Goal: Task Accomplishment & Management: Manage account settings

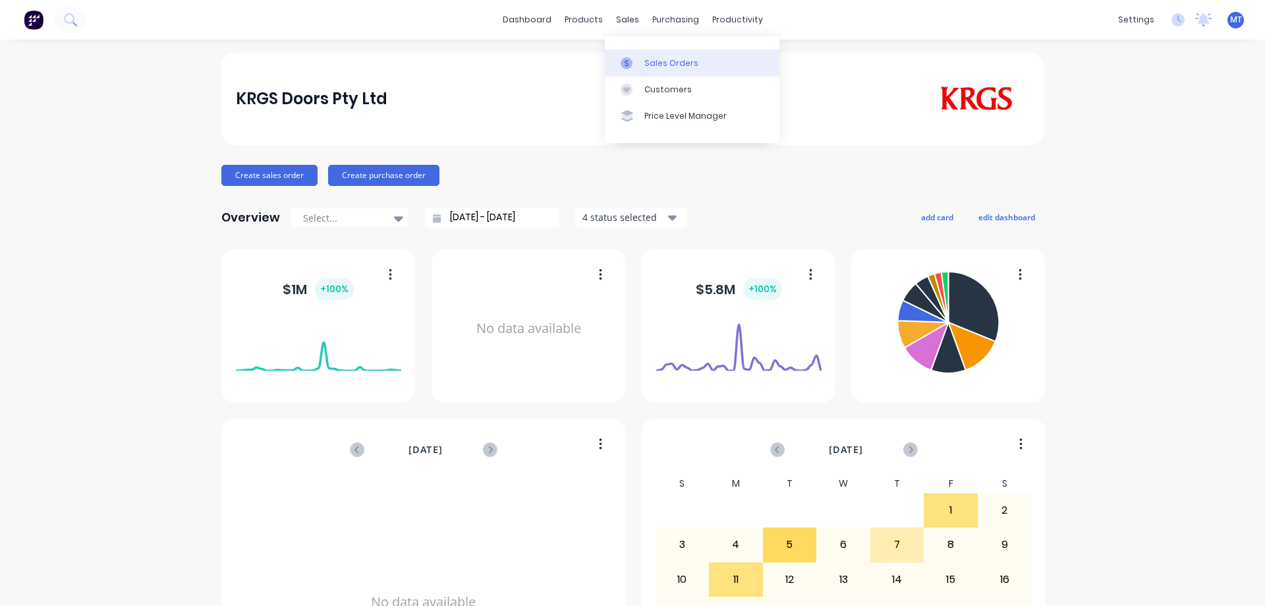
click at [638, 59] on div at bounding box center [631, 63] width 20 height 12
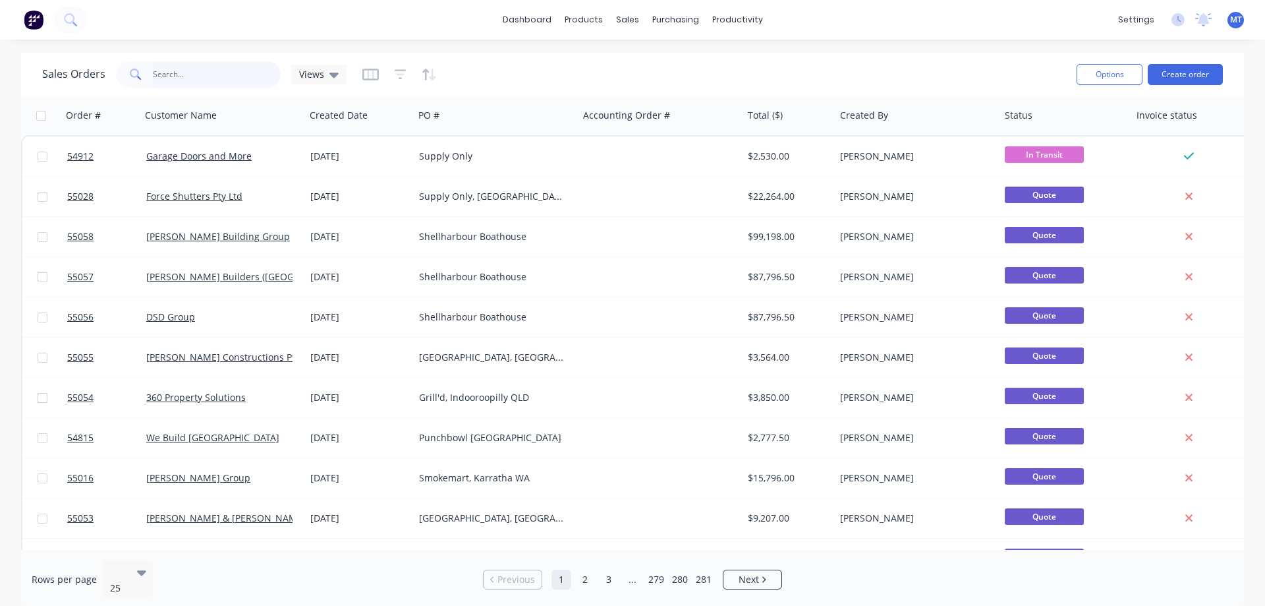
click at [221, 72] on input "text" at bounding box center [217, 74] width 128 height 26
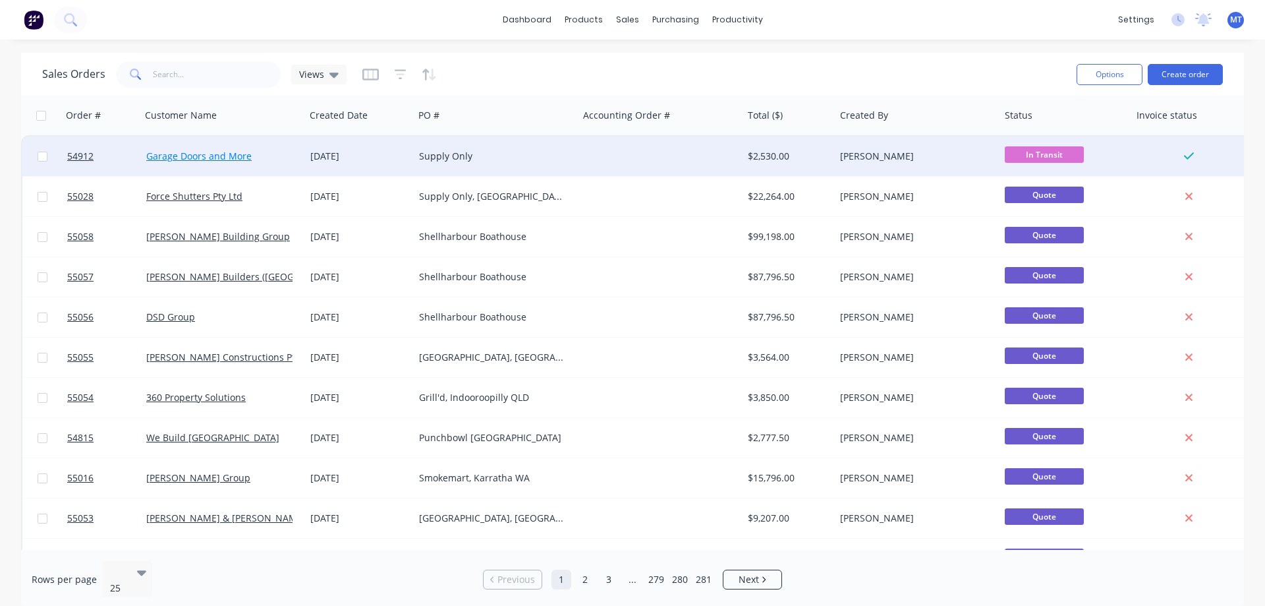
click at [191, 155] on link "Garage Doors and More" at bounding box center [198, 156] width 105 height 13
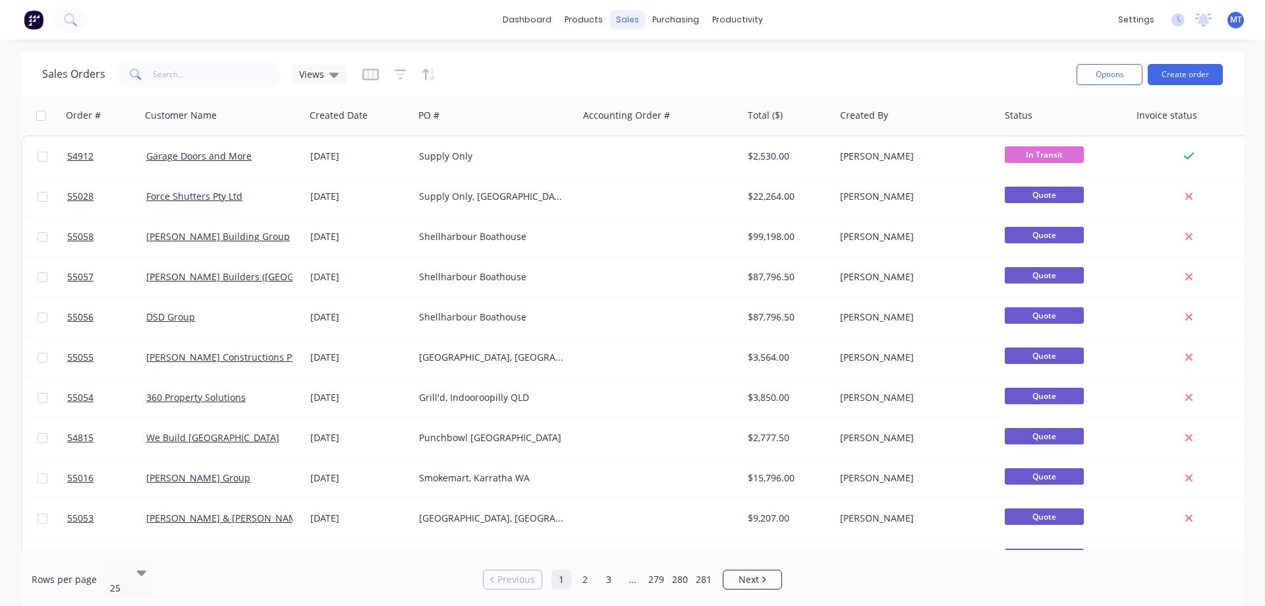
click at [627, 23] on div "sales" at bounding box center [627, 20] width 36 height 20
click at [648, 92] on link "Customers" at bounding box center [696, 89] width 175 height 26
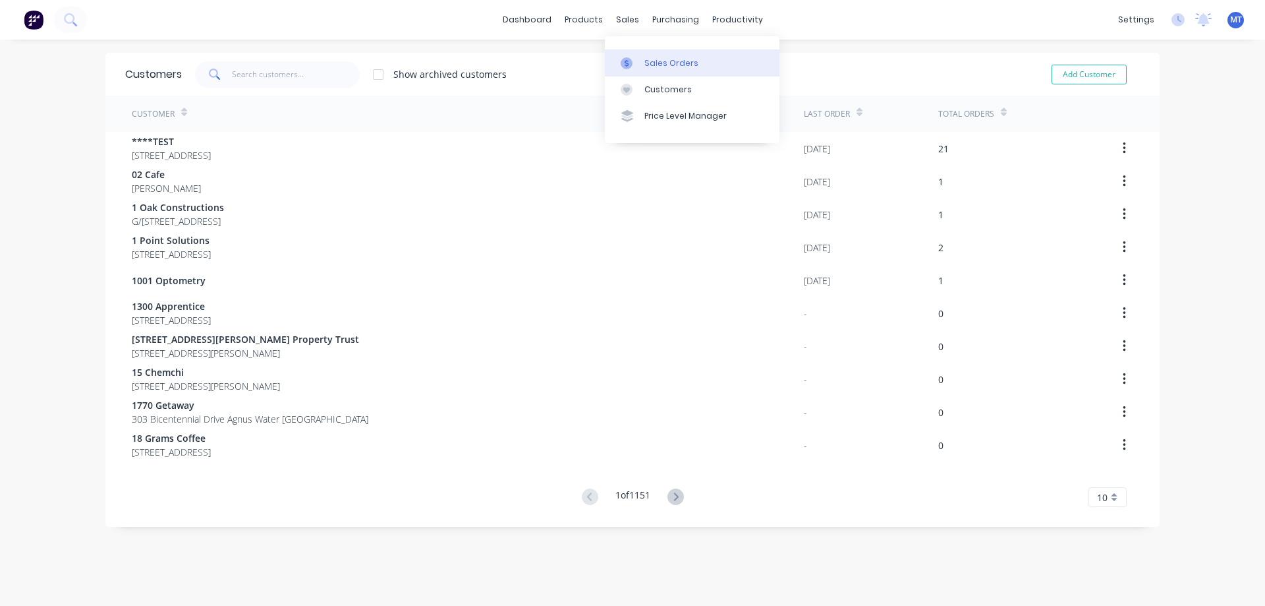
click at [642, 61] on link "Sales Orders" at bounding box center [692, 62] width 175 height 26
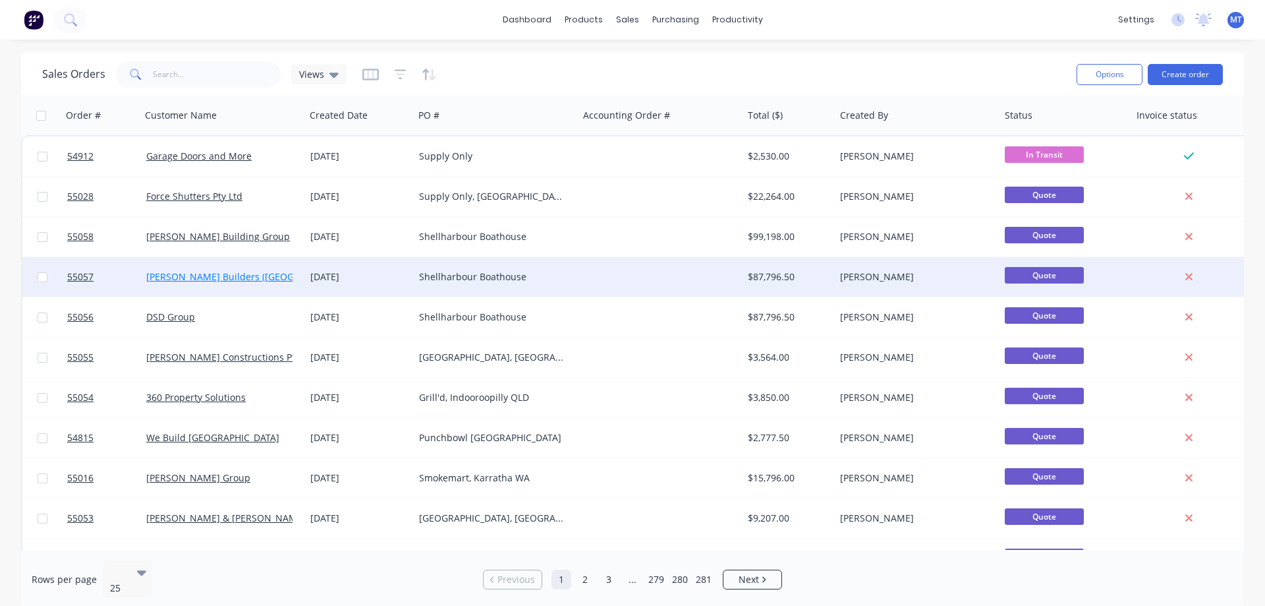
click at [193, 271] on link "[PERSON_NAME] Builders ([GEOGRAPHIC_DATA])" at bounding box center [252, 276] width 212 height 13
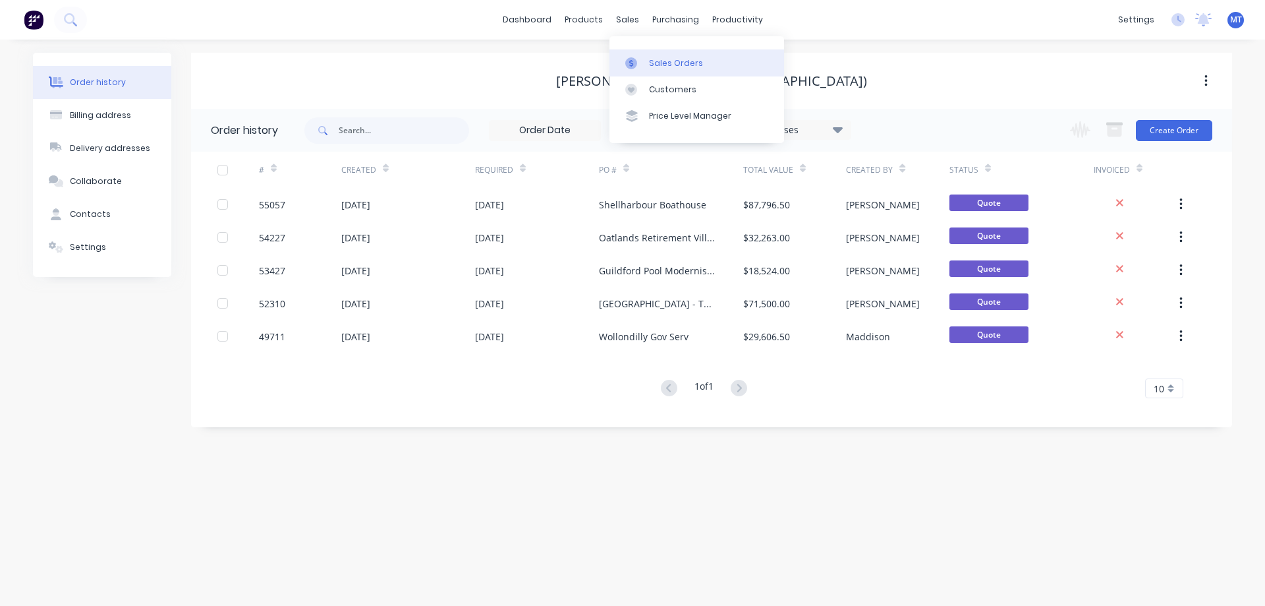
click at [654, 67] on div "Sales Orders" at bounding box center [676, 63] width 54 height 12
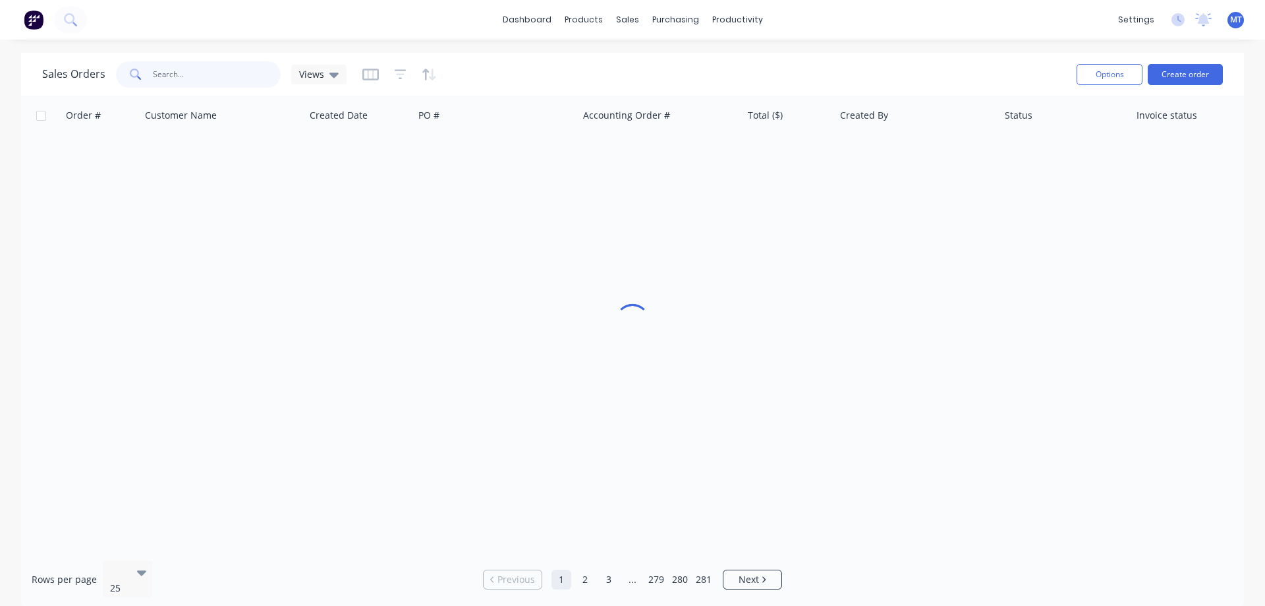
click at [186, 71] on input "text" at bounding box center [217, 74] width 128 height 26
type input "sinsw"
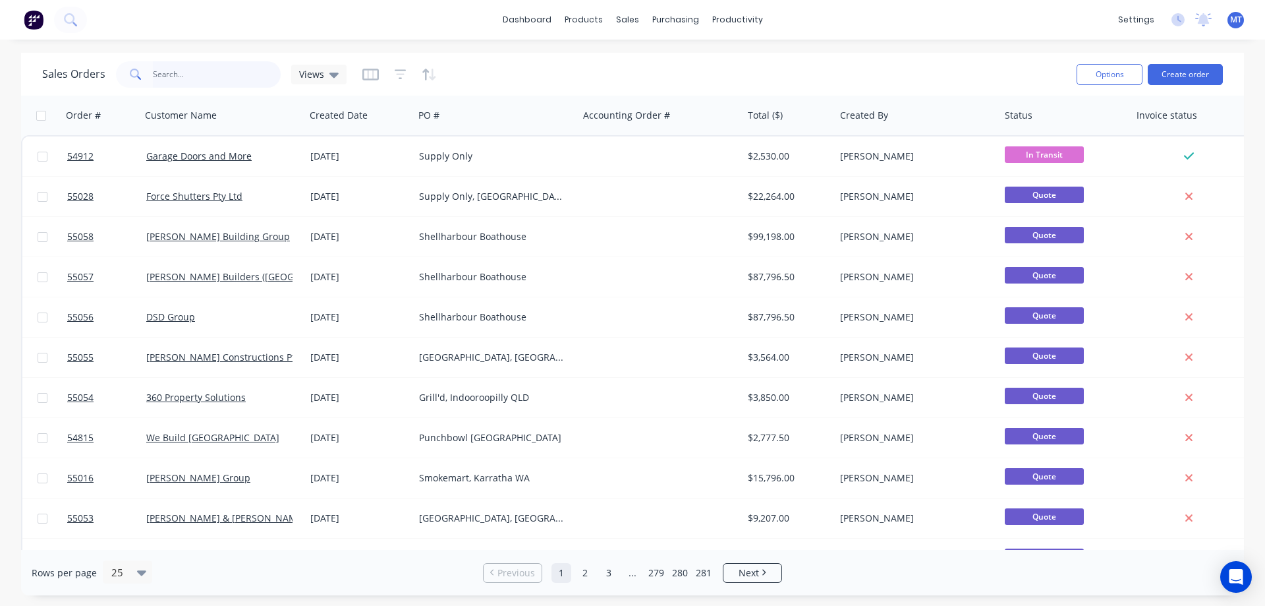
click at [183, 72] on input "text" at bounding box center [217, 74] width 128 height 26
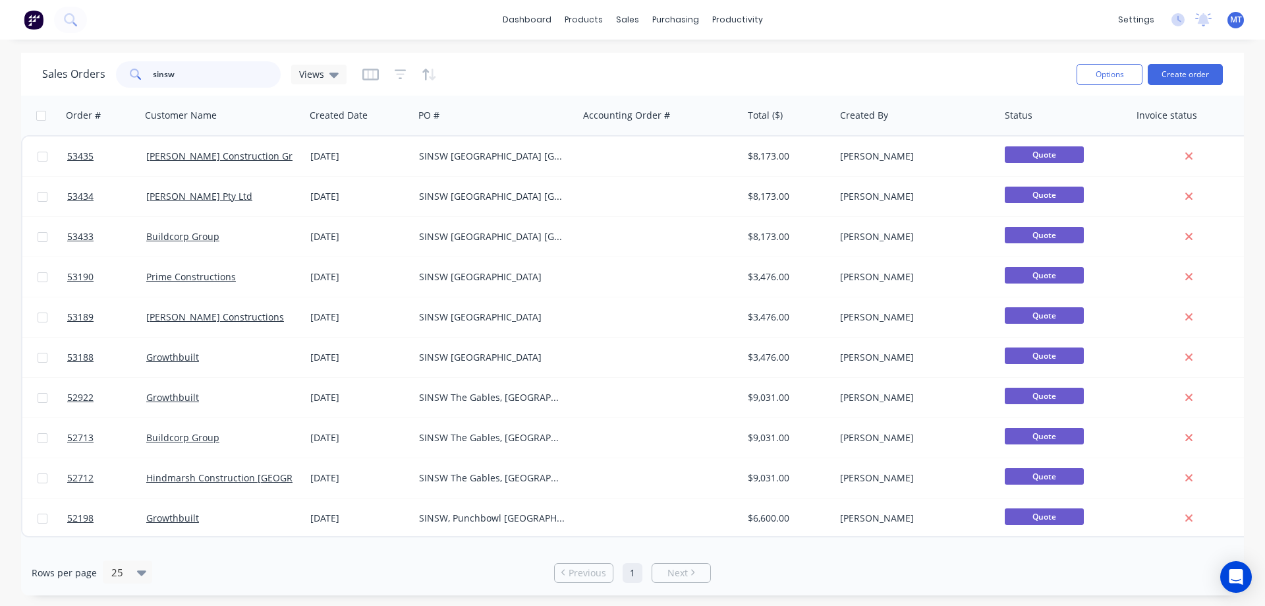
drag, startPoint x: 192, startPoint y: 67, endPoint x: 69, endPoint y: 56, distance: 123.7
click at [70, 56] on div "Sales Orders sinsw Views Options Create order" at bounding box center [632, 74] width 1223 height 43
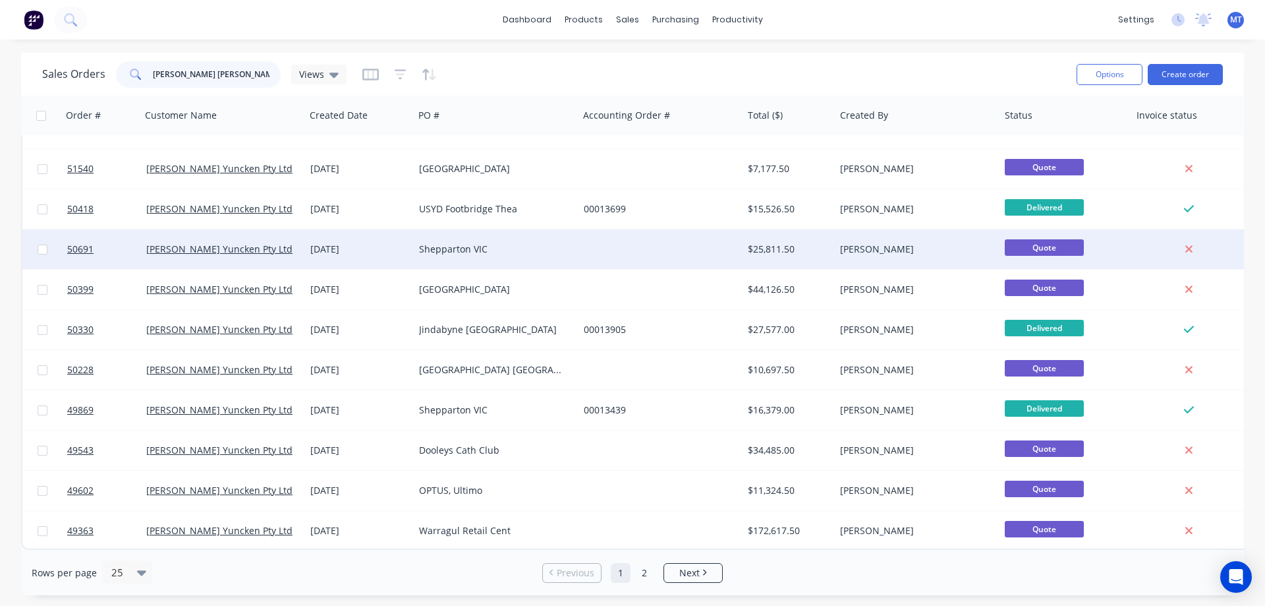
scroll to position [597, 0]
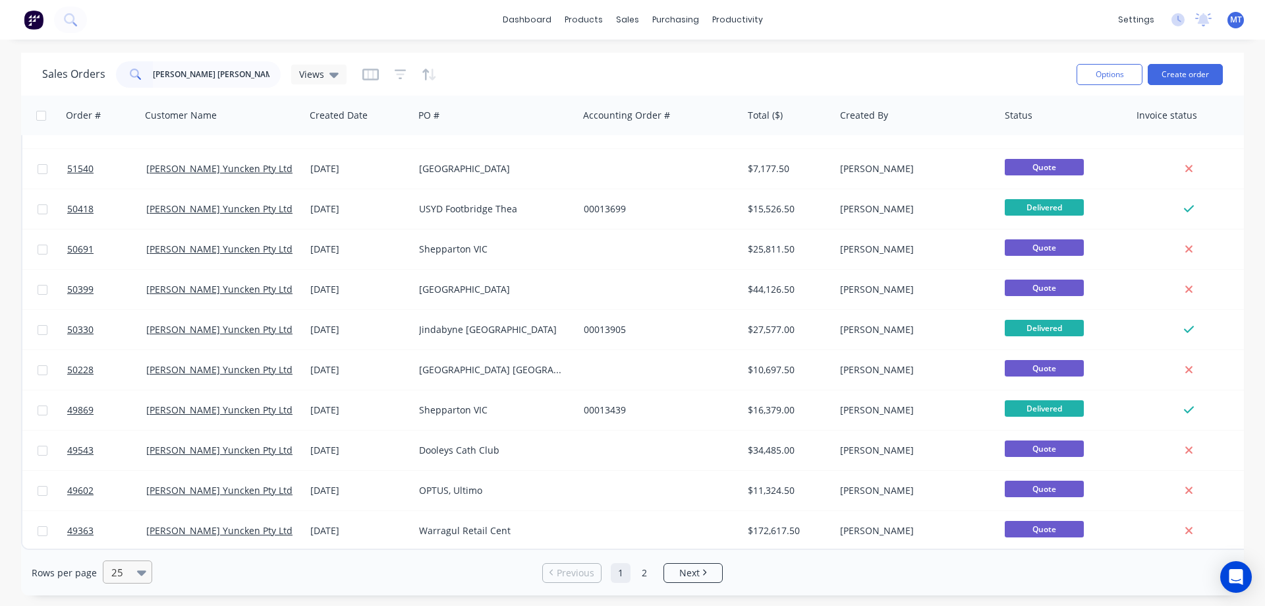
click at [138, 573] on icon at bounding box center [141, 572] width 9 height 5
click at [138, 511] on div "75" at bounding box center [125, 515] width 49 height 24
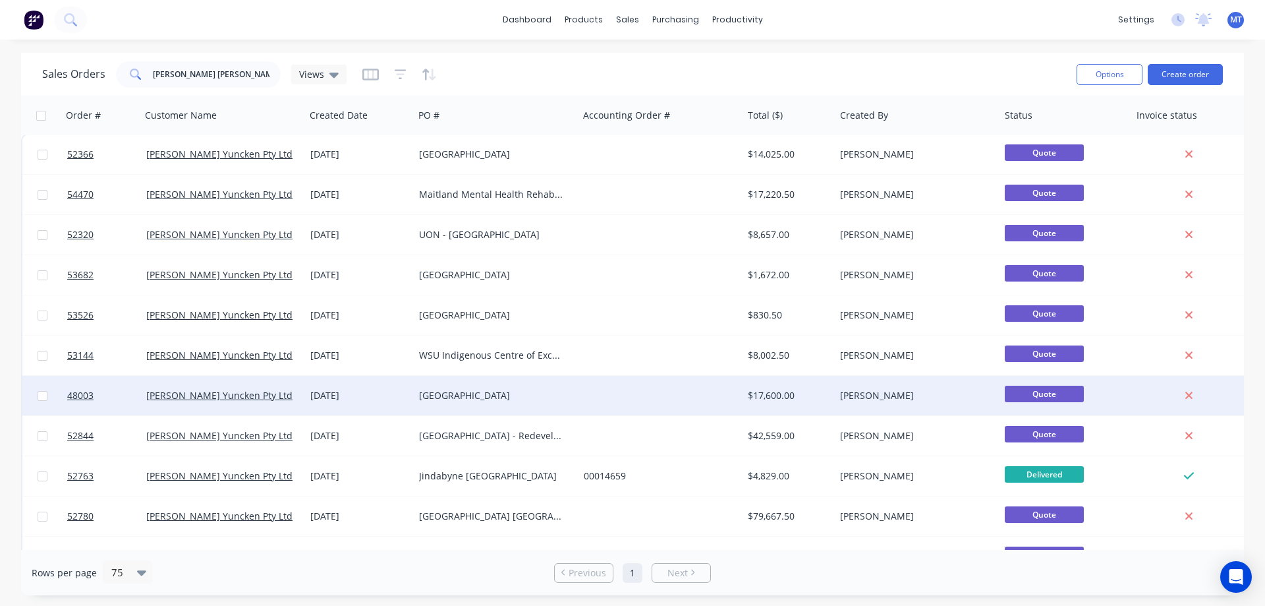
scroll to position [0, 0]
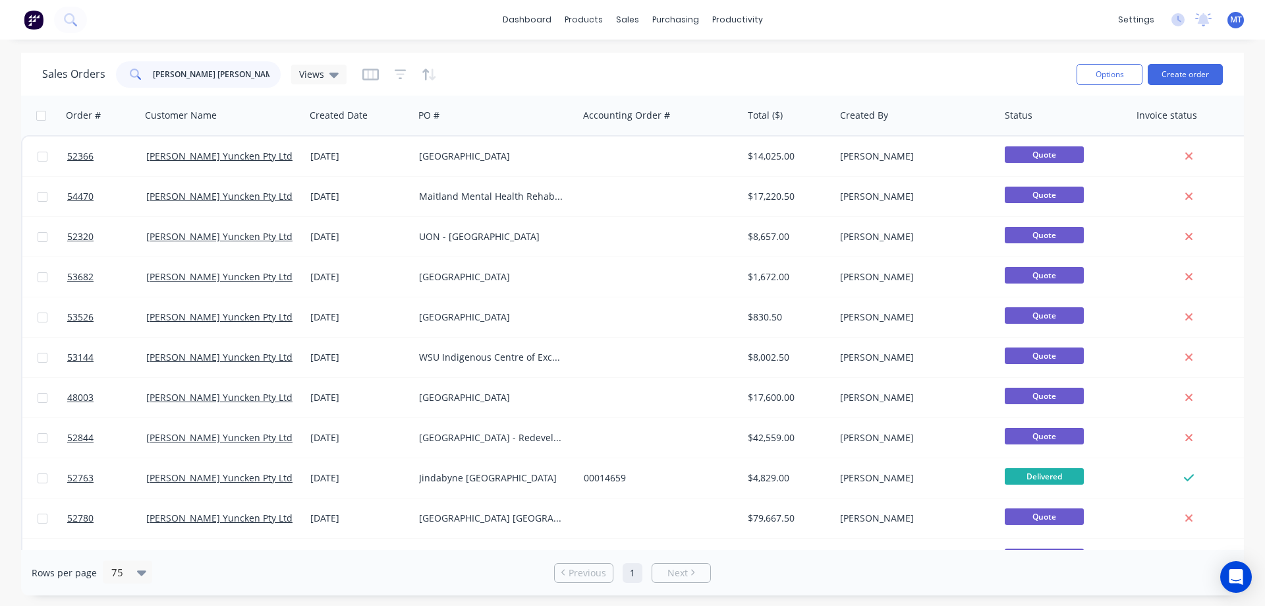
drag, startPoint x: 223, startPoint y: 82, endPoint x: -57, endPoint y: 62, distance: 280.7
click at [0, 62] on html "dashboard products sales purchasing productivity dashboard products Product Cat…" at bounding box center [632, 303] width 1265 height 606
type input "liverpool boy"
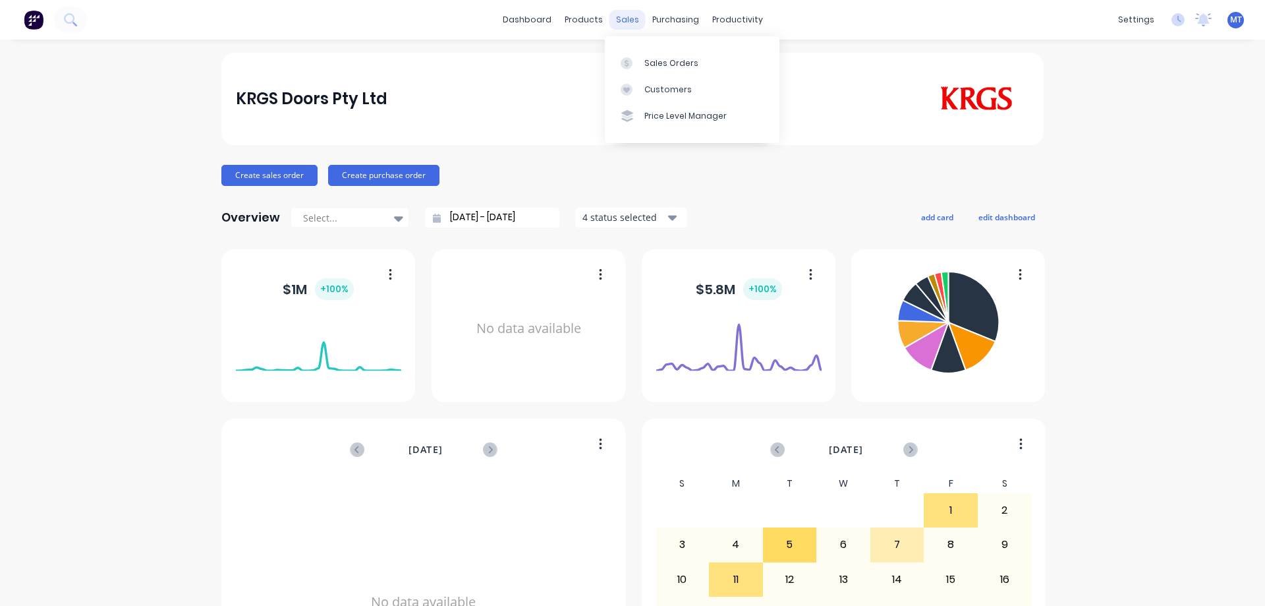
click at [617, 18] on div "sales" at bounding box center [627, 20] width 36 height 20
click at [639, 68] on div at bounding box center [631, 63] width 20 height 12
click at [70, 19] on icon at bounding box center [70, 19] width 13 height 13
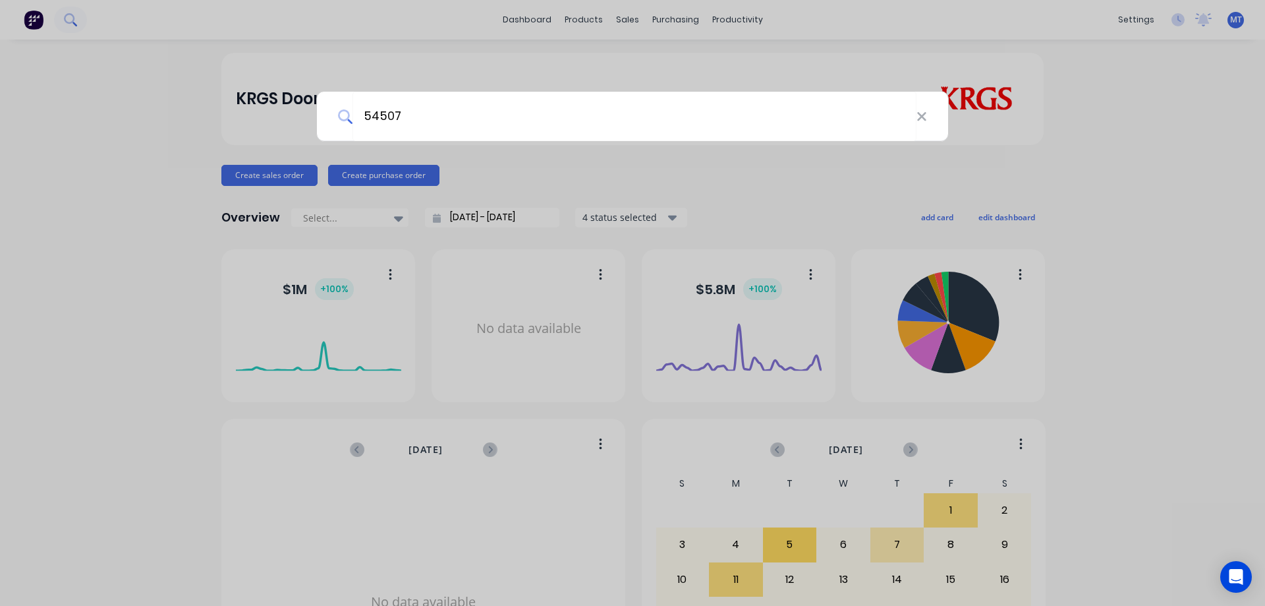
type input "54507"
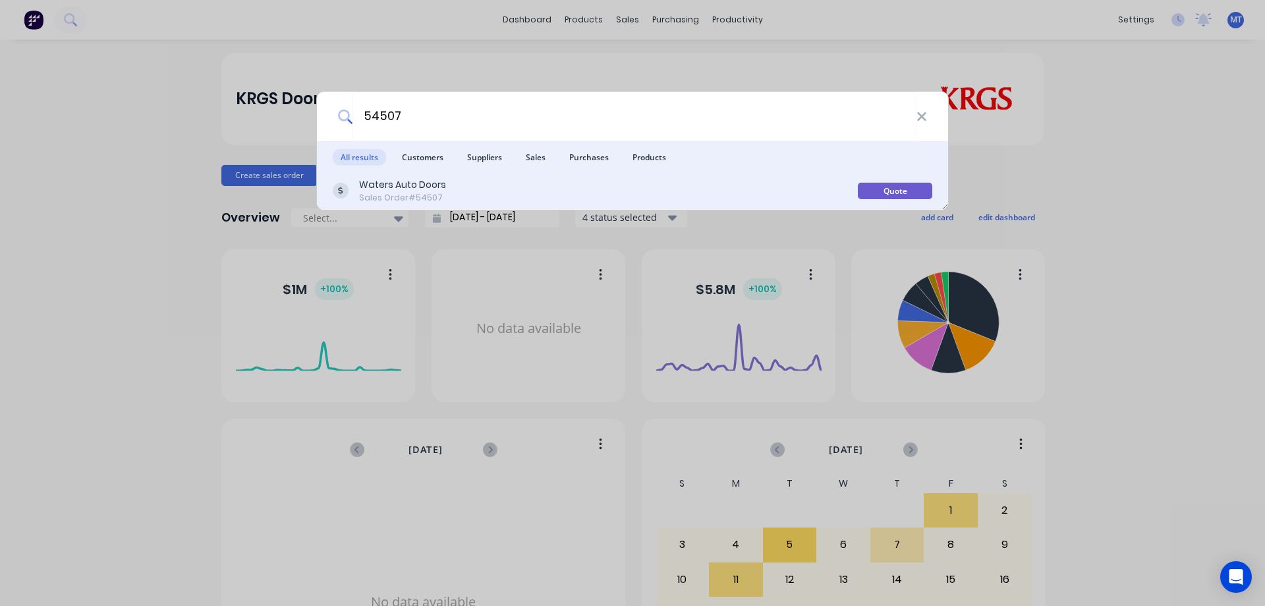
click at [420, 182] on div "Waters Auto Doors" at bounding box center [402, 185] width 87 height 14
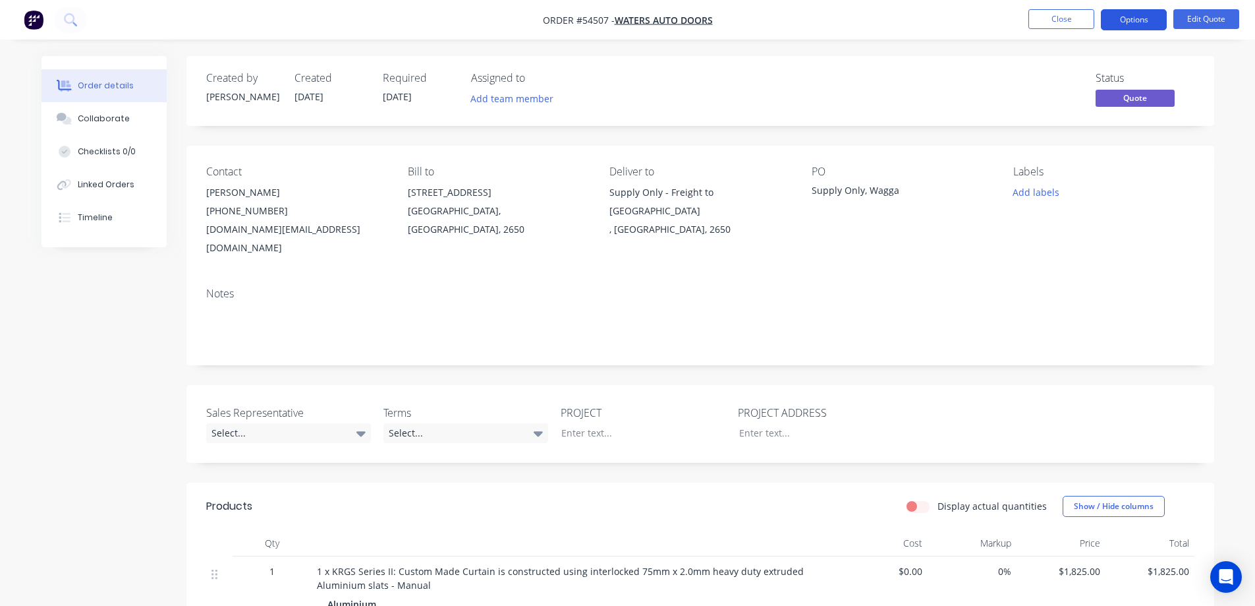
click at [1141, 22] on button "Options" at bounding box center [1134, 19] width 66 height 21
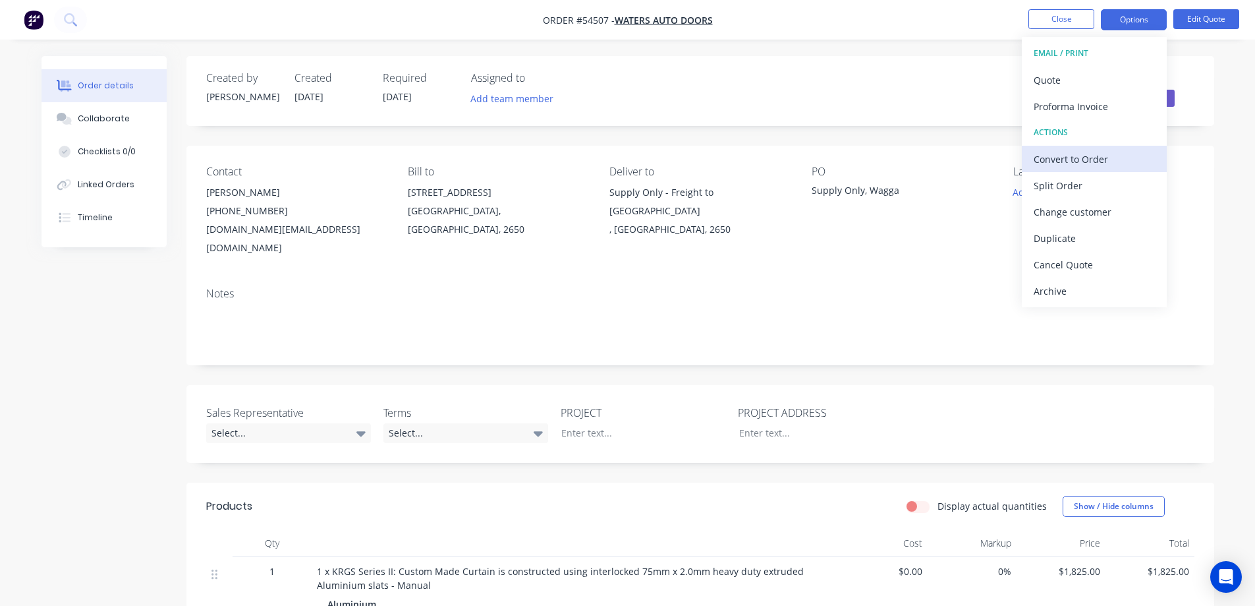
click at [1086, 154] on div "Convert to Order" at bounding box center [1094, 159] width 121 height 19
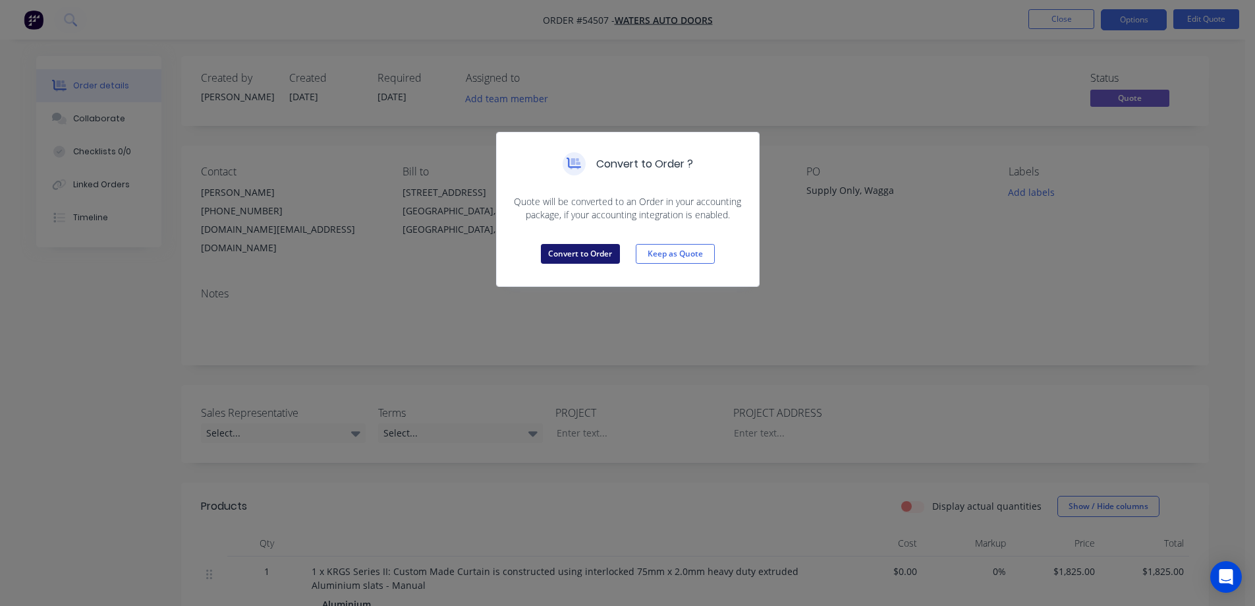
click at [584, 252] on button "Convert to Order" at bounding box center [580, 254] width 79 height 20
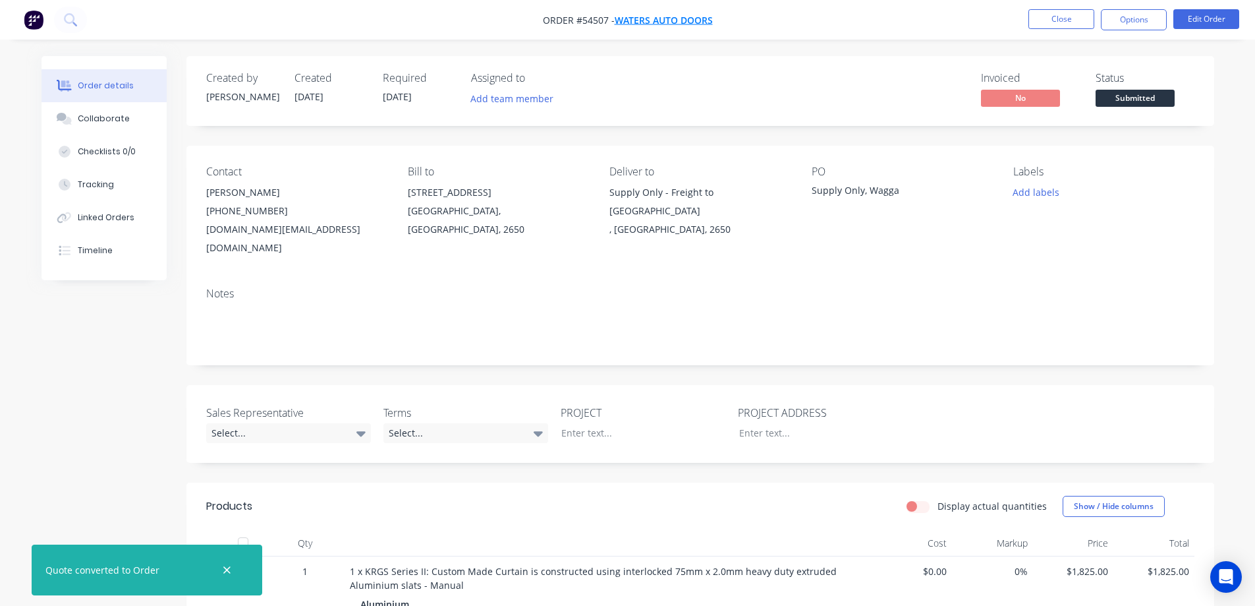
click at [667, 16] on span "Waters Auto Doors" at bounding box center [664, 20] width 98 height 13
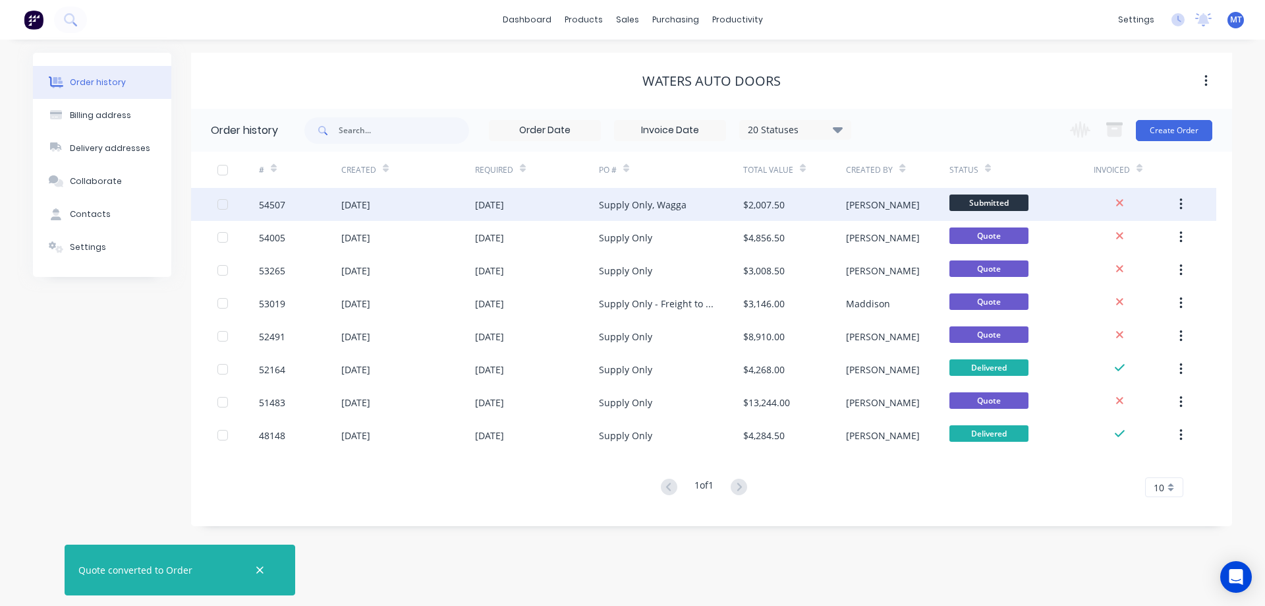
click at [600, 205] on div "Supply Only, Wagga" at bounding box center [643, 205] width 88 height 14
